Goal: Task Accomplishment & Management: Use online tool/utility

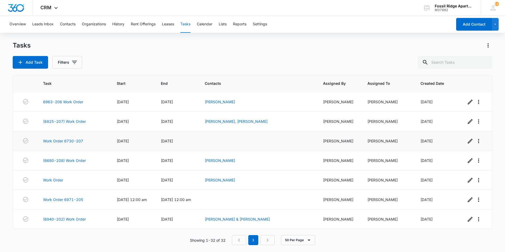
scroll to position [489, 0]
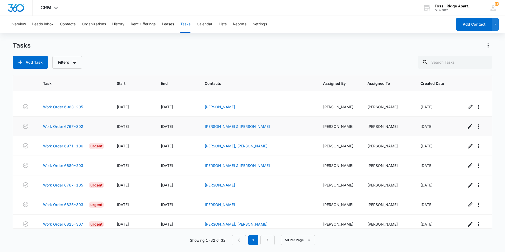
scroll to position [79, 0]
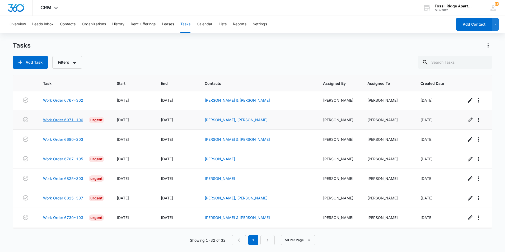
click at [56, 121] on link "Work Order 6971-106" at bounding box center [63, 120] width 40 height 6
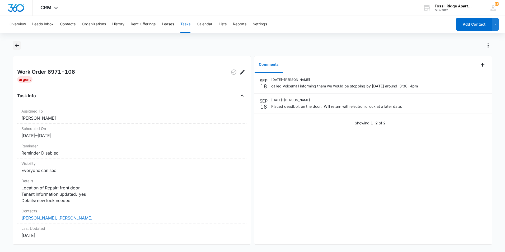
click at [16, 46] on icon "Back" at bounding box center [17, 45] width 4 height 4
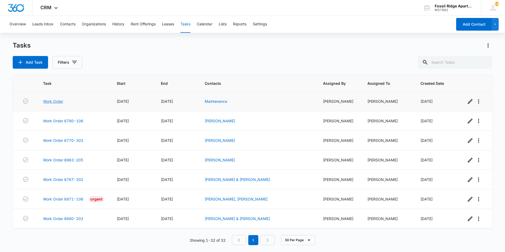
click at [58, 100] on link "Work Order" at bounding box center [53, 102] width 20 height 6
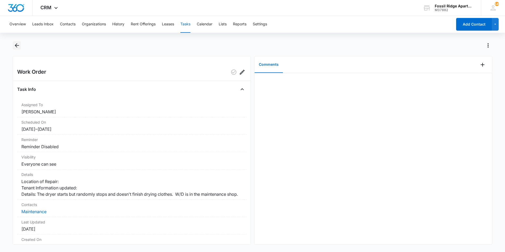
click at [17, 45] on icon "Back" at bounding box center [17, 45] width 6 height 6
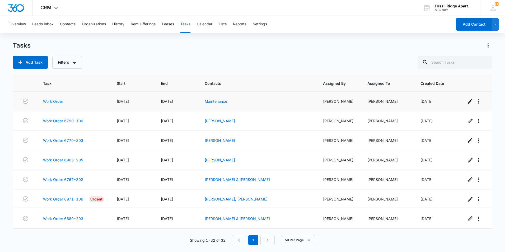
click at [59, 101] on link "Work Order" at bounding box center [53, 102] width 20 height 6
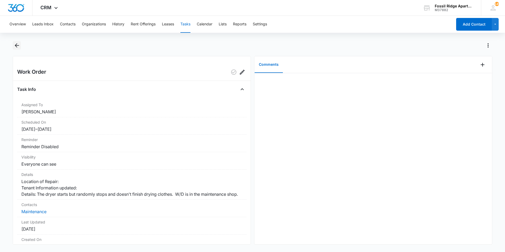
click at [17, 46] on icon "Back" at bounding box center [17, 45] width 4 height 4
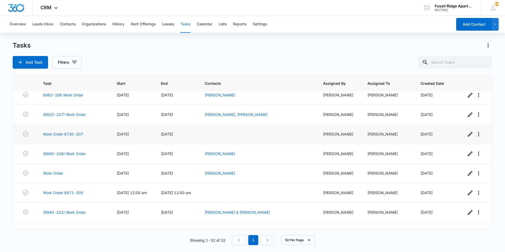
scroll to position [489, 0]
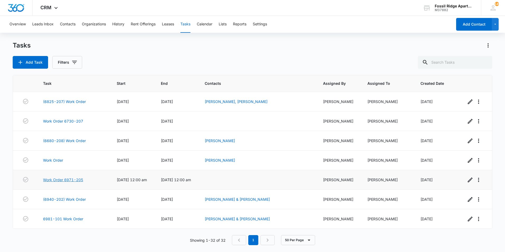
click at [64, 179] on link "Work Order 6971-205" at bounding box center [63, 180] width 40 height 6
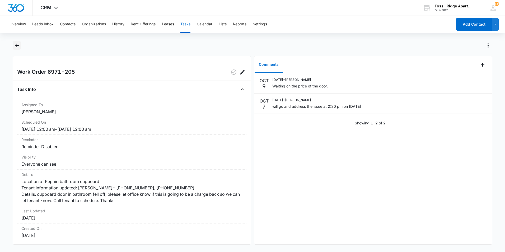
click at [17, 46] on icon "Back" at bounding box center [17, 45] width 4 height 4
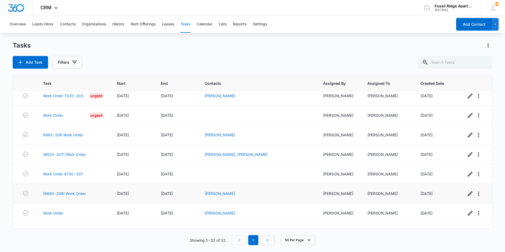
scroll to position [409, 0]
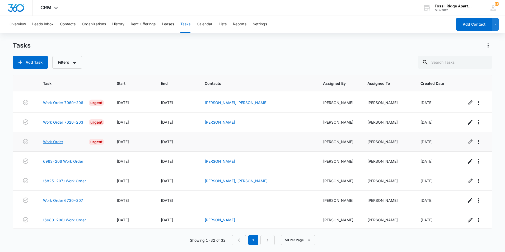
click at [57, 142] on link "Work Order" at bounding box center [53, 142] width 20 height 6
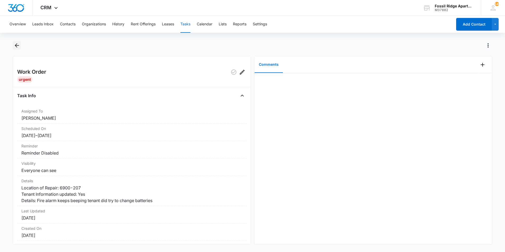
click at [18, 45] on icon "Back" at bounding box center [17, 45] width 4 height 4
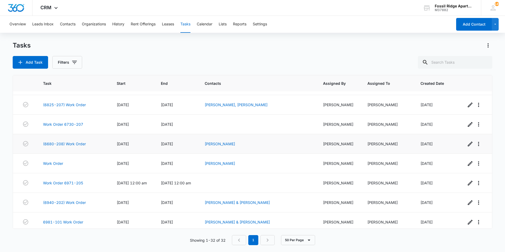
scroll to position [489, 0]
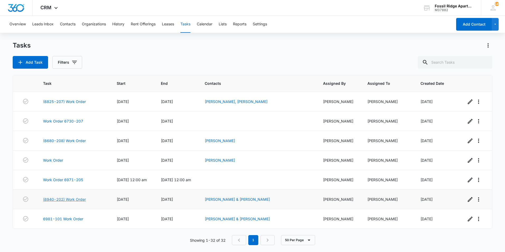
click at [62, 200] on link "(6940-202) Work Order" at bounding box center [64, 200] width 43 height 6
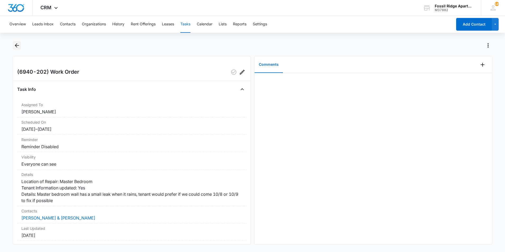
click at [18, 45] on icon "Back" at bounding box center [17, 45] width 6 height 6
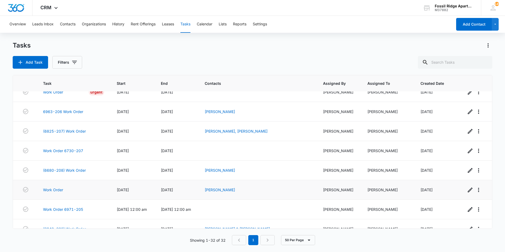
scroll to position [489, 0]
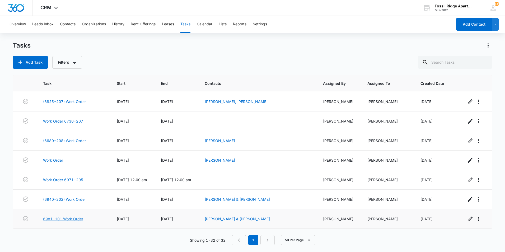
click at [64, 219] on link "6981-101 Work Order" at bounding box center [63, 219] width 40 height 6
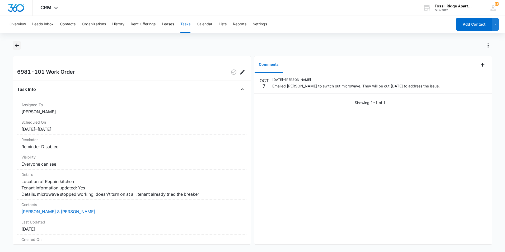
click at [17, 44] on icon "Back" at bounding box center [17, 45] width 4 height 4
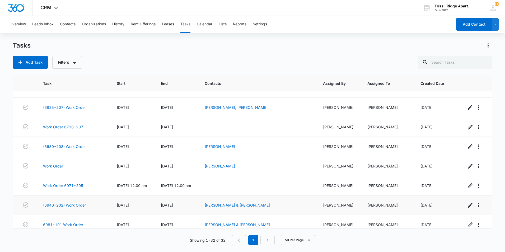
scroll to position [489, 0]
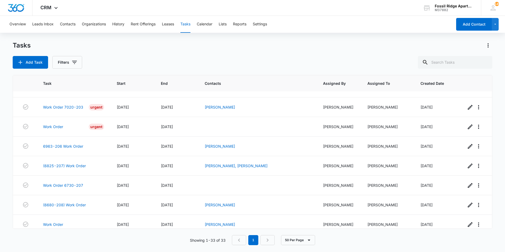
scroll to position [508, 0]
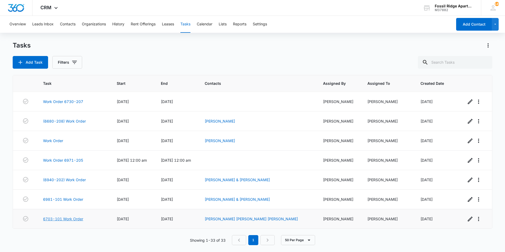
click at [68, 218] on link "6703-101 Work Order" at bounding box center [63, 219] width 40 height 6
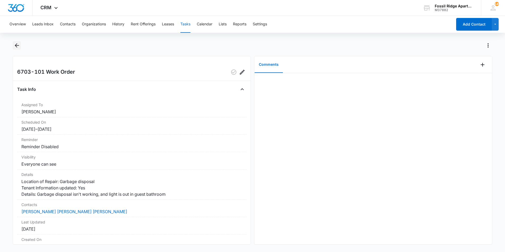
click at [18, 44] on icon "Back" at bounding box center [17, 45] width 6 height 6
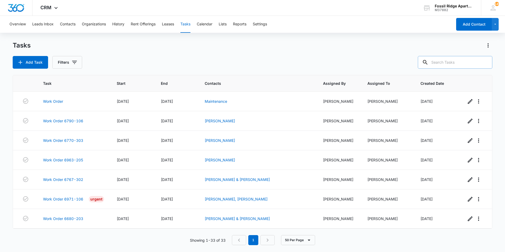
click at [463, 61] on input "text" at bounding box center [455, 62] width 75 height 13
type input "6703-101"
click at [73, 61] on icon "button" at bounding box center [74, 62] width 6 height 6
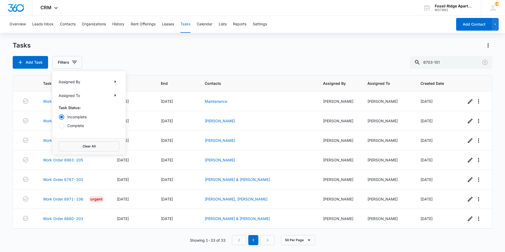
click at [80, 126] on label "Complete" at bounding box center [89, 126] width 61 height 6
click at [59, 126] on input "Complete" at bounding box center [59, 126] width 0 height 0
radio input "false"
radio input "true"
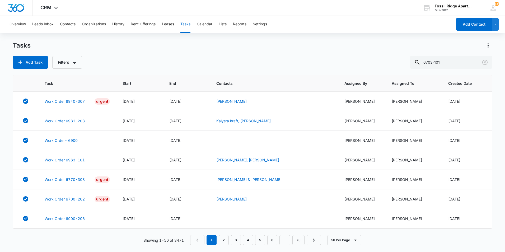
click at [136, 57] on div "Add Task Filters 6703-101" at bounding box center [253, 62] width 480 height 13
click at [452, 64] on input "6703-101" at bounding box center [451, 62] width 82 height 13
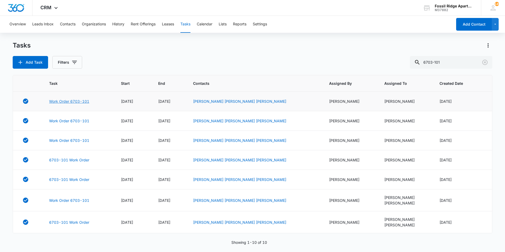
click at [76, 102] on link "Work Order 6703-101" at bounding box center [69, 102] width 40 height 6
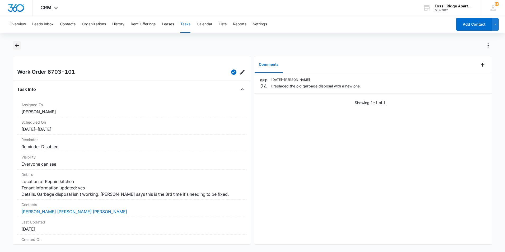
click at [15, 45] on icon "Back" at bounding box center [17, 45] width 6 height 6
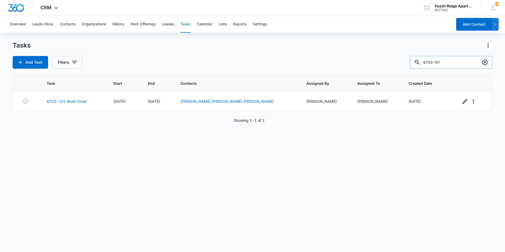
click at [483, 61] on icon "Clear" at bounding box center [485, 62] width 5 height 5
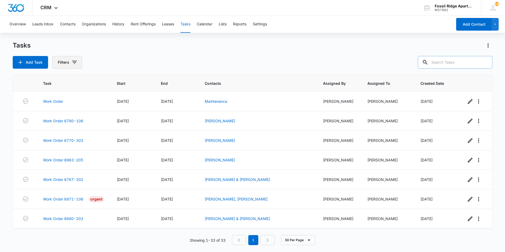
click at [73, 63] on icon "button" at bounding box center [74, 62] width 6 height 6
click at [126, 53] on div "Tasks Add Task Filters" at bounding box center [253, 54] width 480 height 27
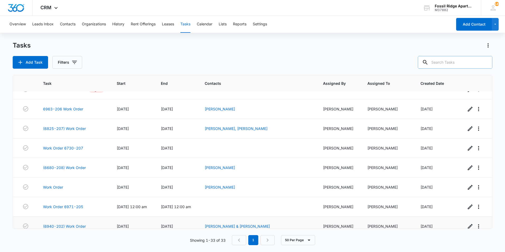
scroll to position [508, 0]
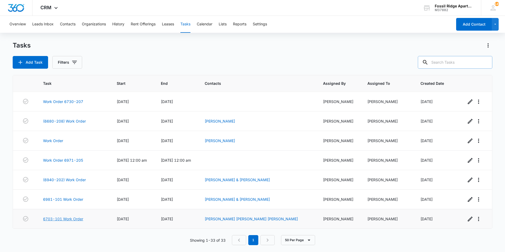
click at [76, 220] on link "6703-101 Work Order" at bounding box center [63, 219] width 40 height 6
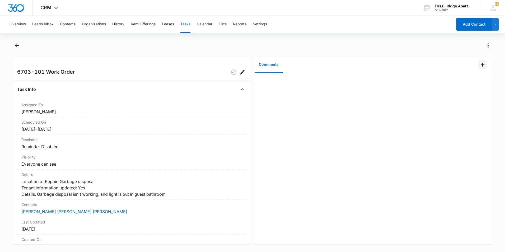
click at [479, 68] on button "Add Comment" at bounding box center [483, 65] width 8 height 8
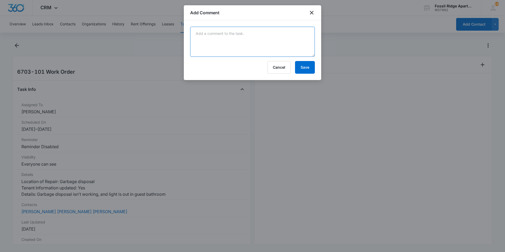
click at [291, 51] on textarea at bounding box center [252, 42] width 125 height 30
drag, startPoint x: 209, startPoint y: 38, endPoint x: 228, endPoint y: 38, distance: 18.2
click at [212, 37] on textarea at bounding box center [252, 42] width 125 height 30
type textarea "[PERSON_NAME] realized the garbage disposal worked and did not need a maintenan…"
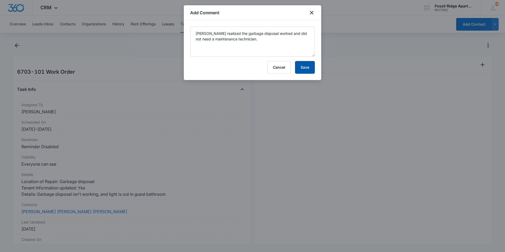
drag, startPoint x: 302, startPoint y: 67, endPoint x: 304, endPoint y: 64, distance: 4.4
click at [302, 67] on button "Save" at bounding box center [305, 67] width 20 height 13
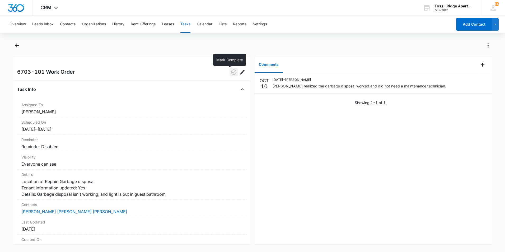
click at [231, 73] on icon "button" at bounding box center [234, 72] width 6 height 6
click at [19, 42] on button "Back" at bounding box center [17, 45] width 8 height 8
